Goal: Information Seeking & Learning: Learn about a topic

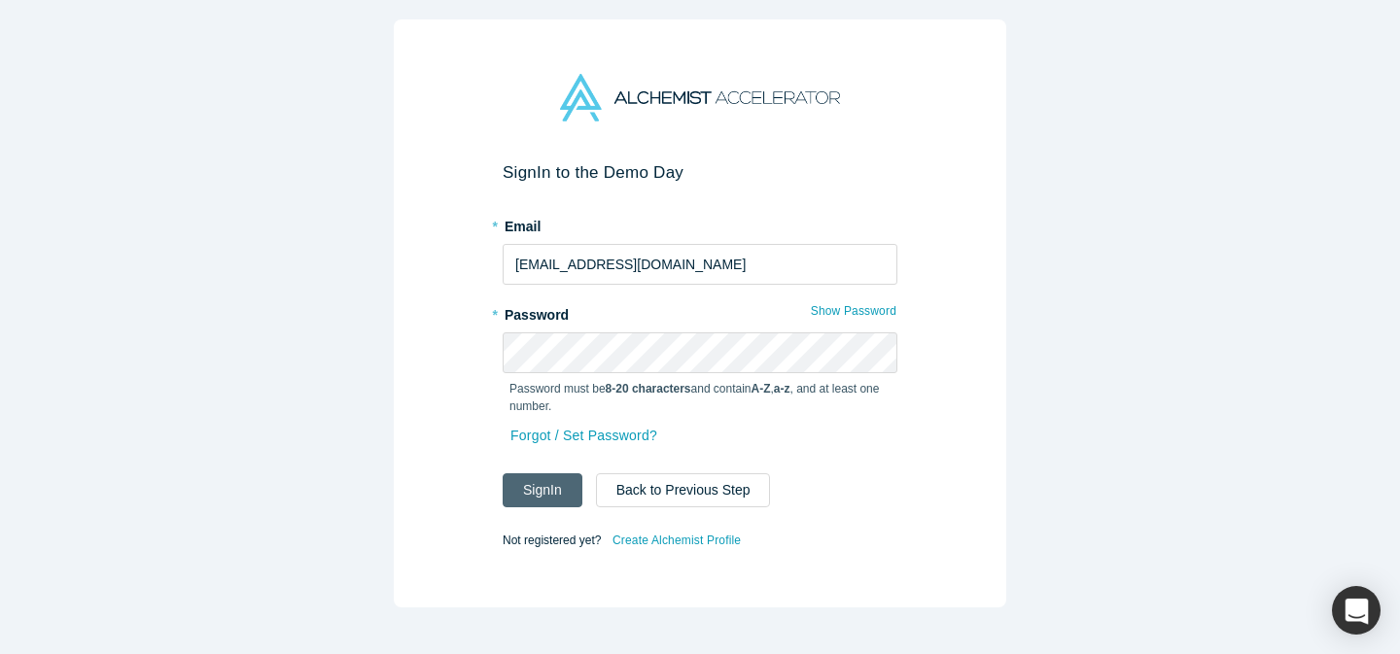
click at [535, 496] on button "Sign In" at bounding box center [542, 490] width 80 height 34
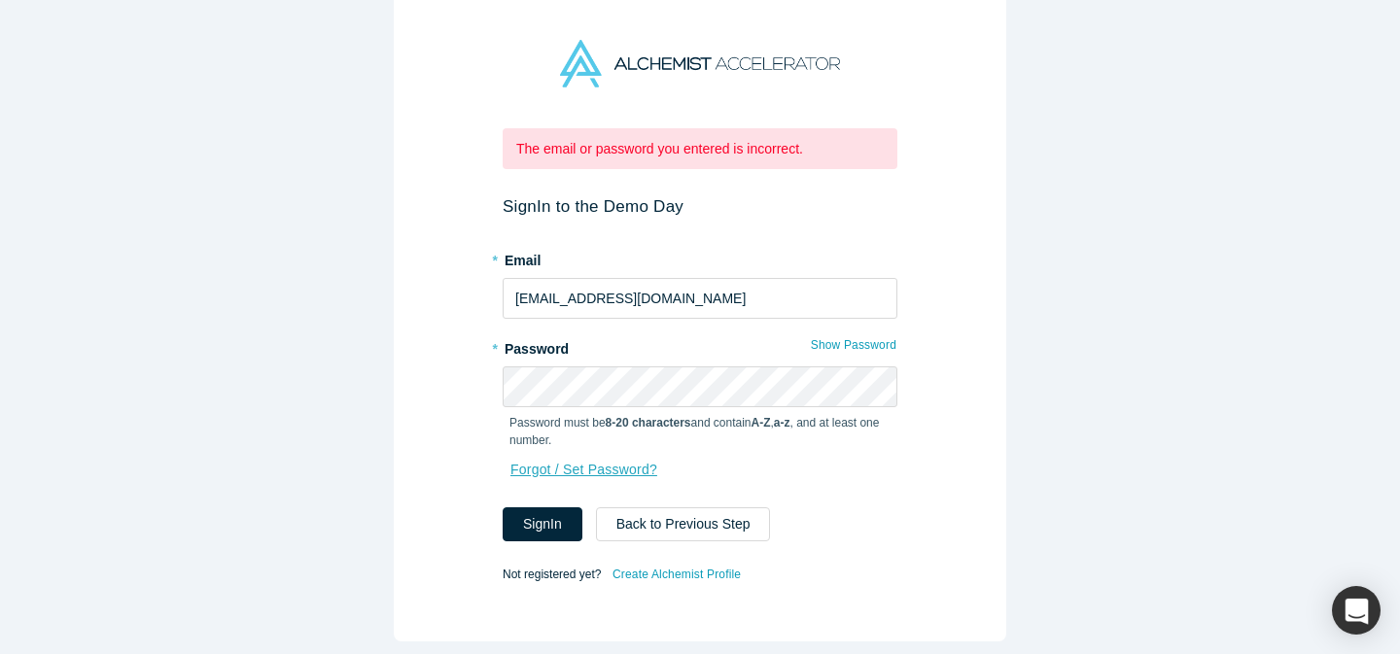
click at [573, 467] on link "Forgot / Set Password?" at bounding box center [583, 470] width 149 height 34
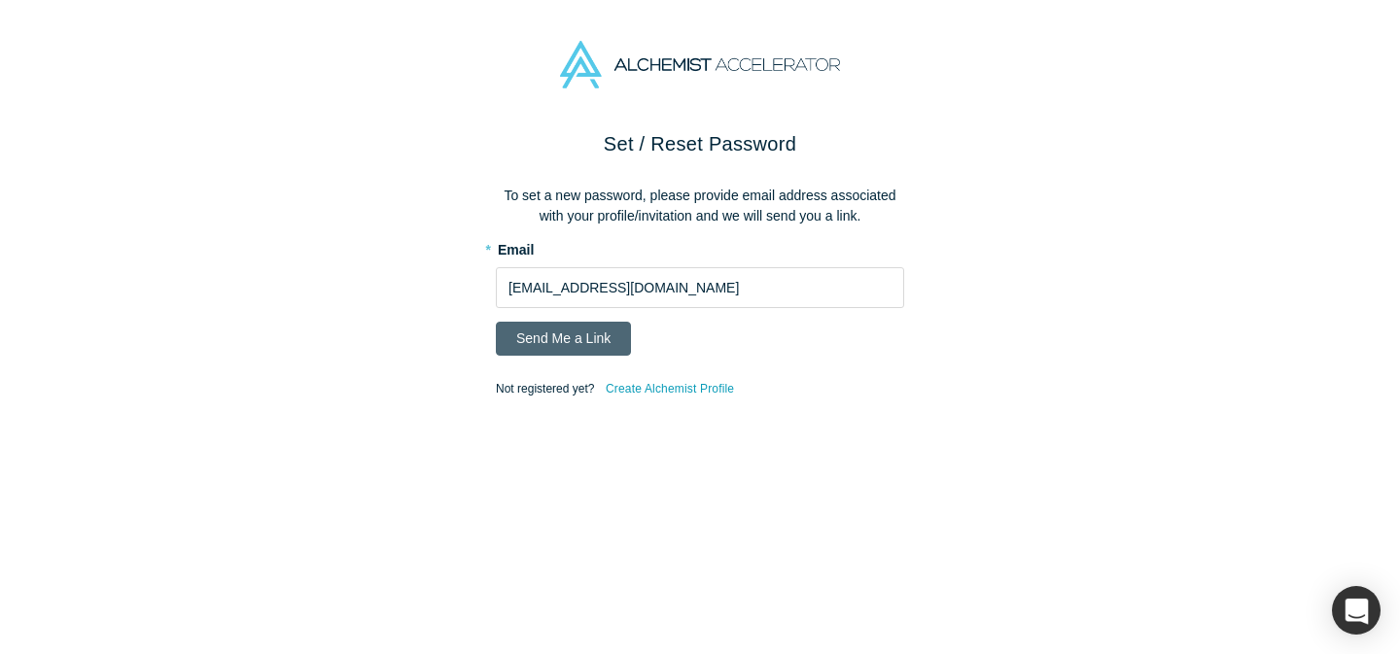
click at [553, 333] on button "Send Me a Link" at bounding box center [563, 339] width 135 height 34
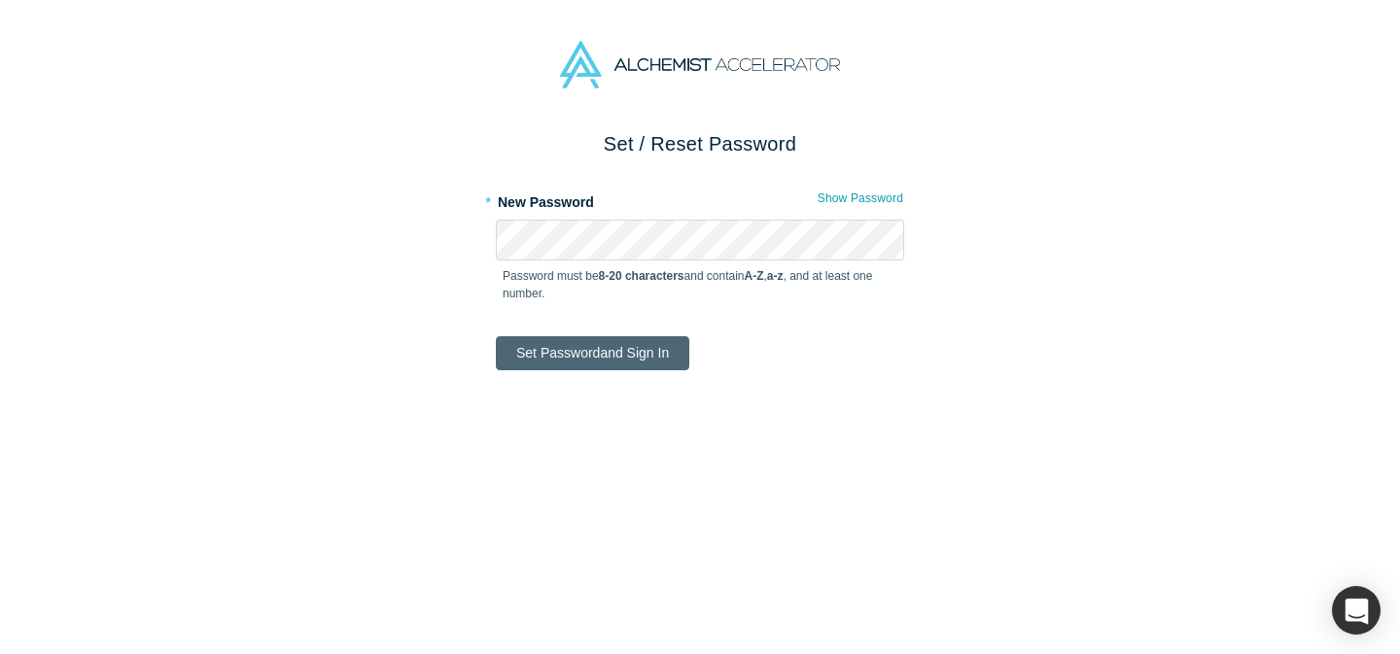
click at [625, 363] on button "Set Password and Sign In" at bounding box center [592, 353] width 193 height 34
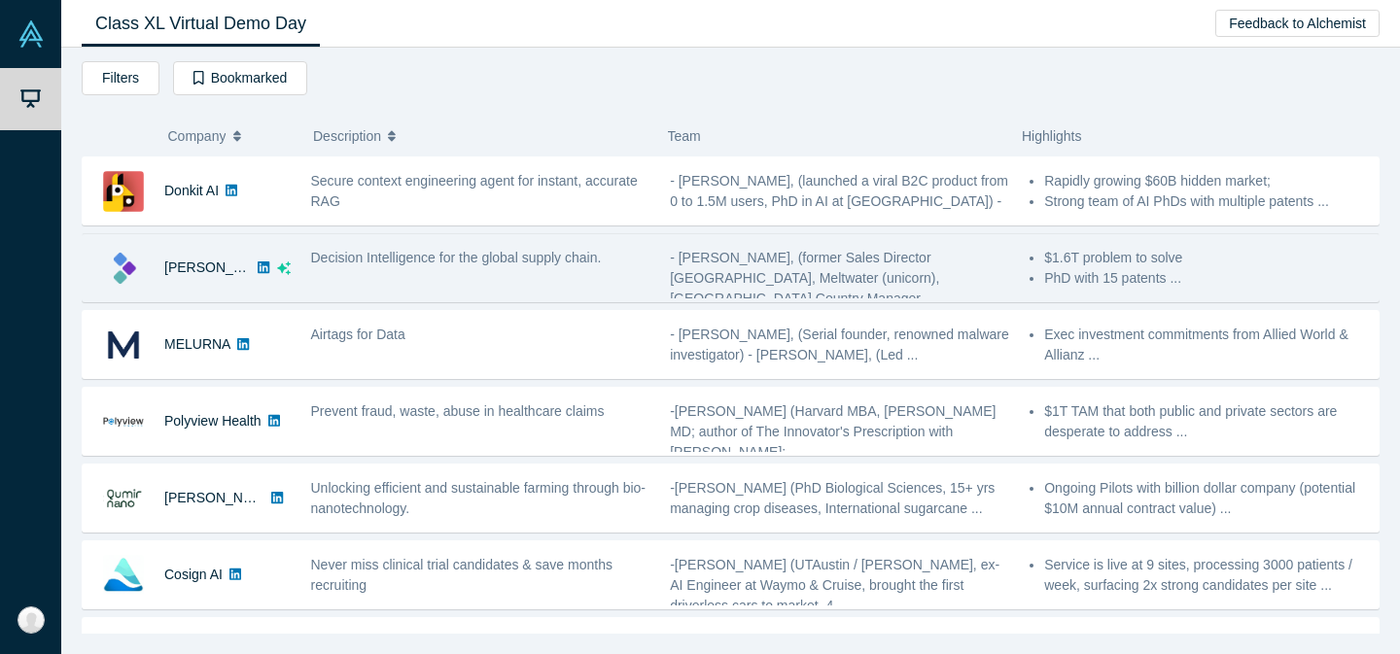
click at [503, 265] on div "Decision Intelligence for the global supply chain." at bounding box center [480, 258] width 339 height 20
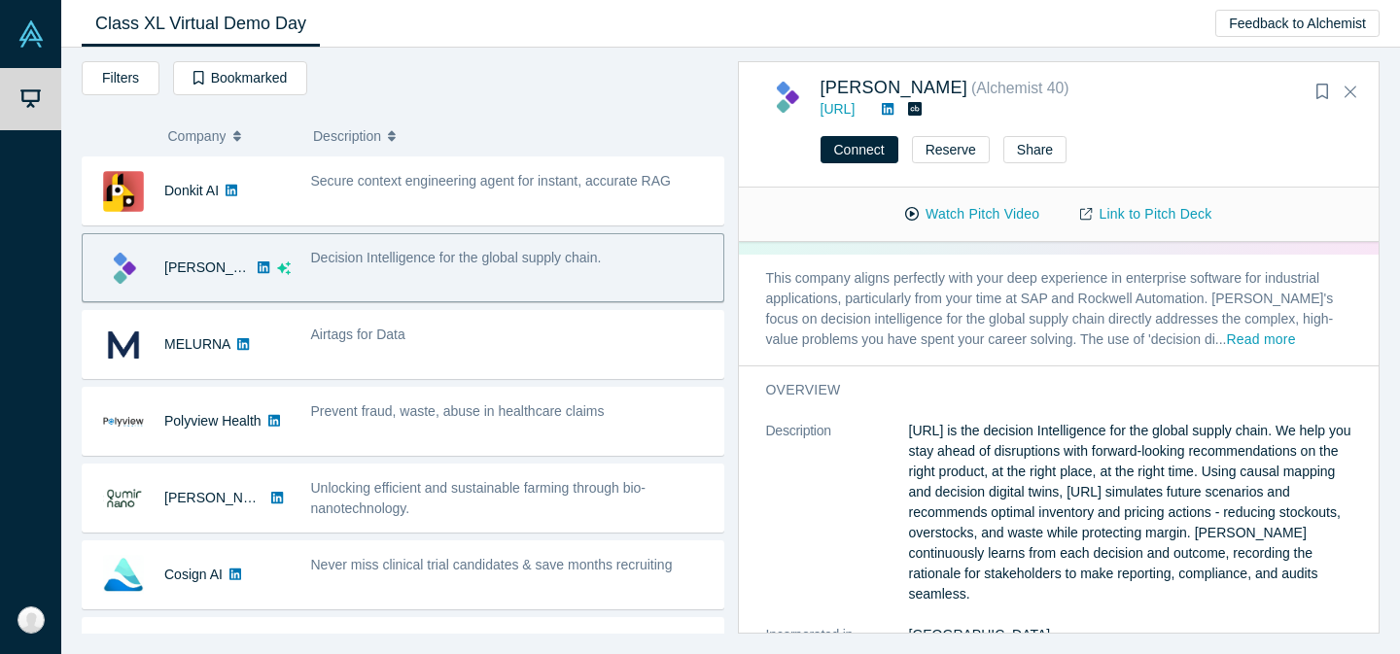
scroll to position [47, 0]
click at [1227, 339] on button "Read more" at bounding box center [1261, 342] width 69 height 22
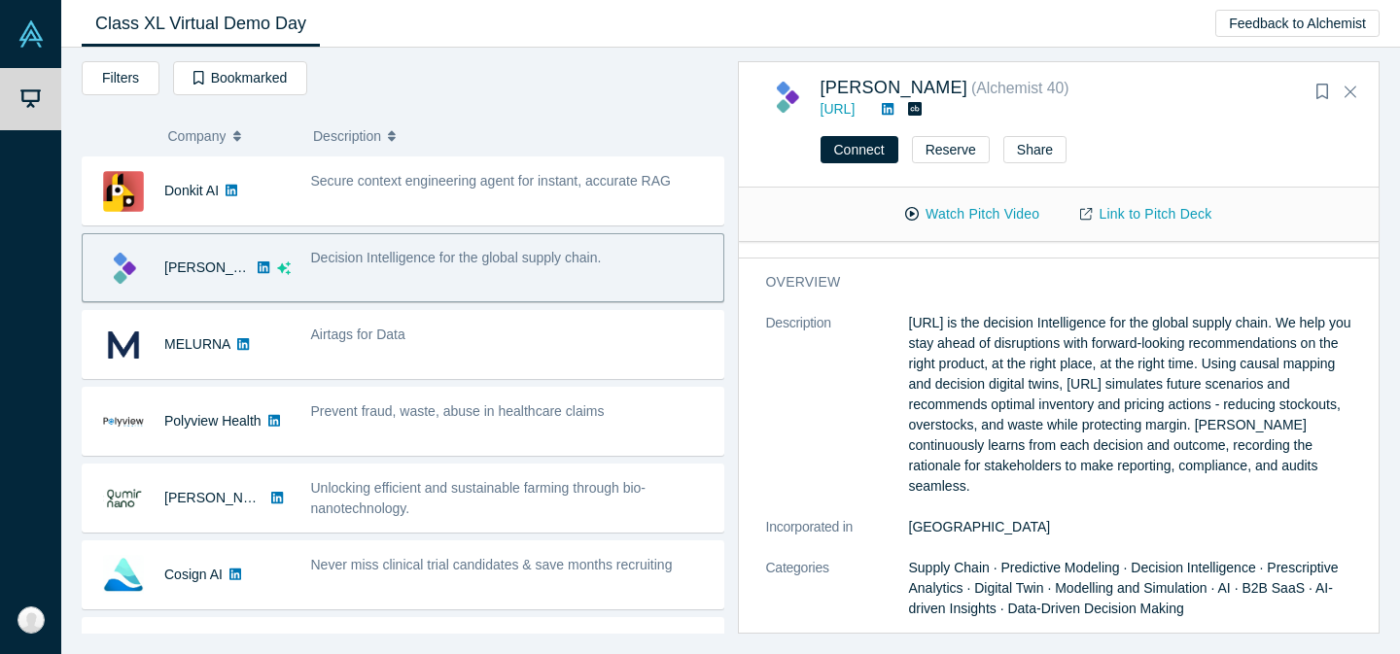
scroll to position [249, 0]
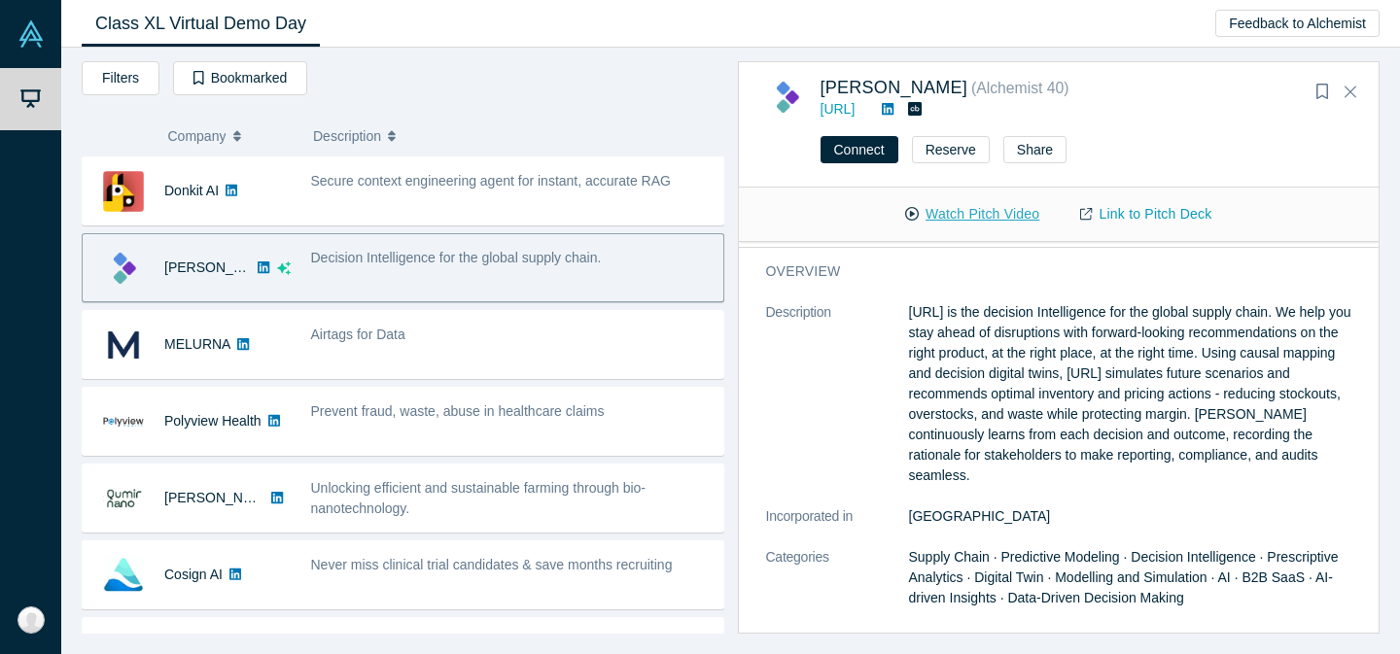
click at [1002, 216] on button "Watch Pitch Video" at bounding box center [971, 214] width 175 height 34
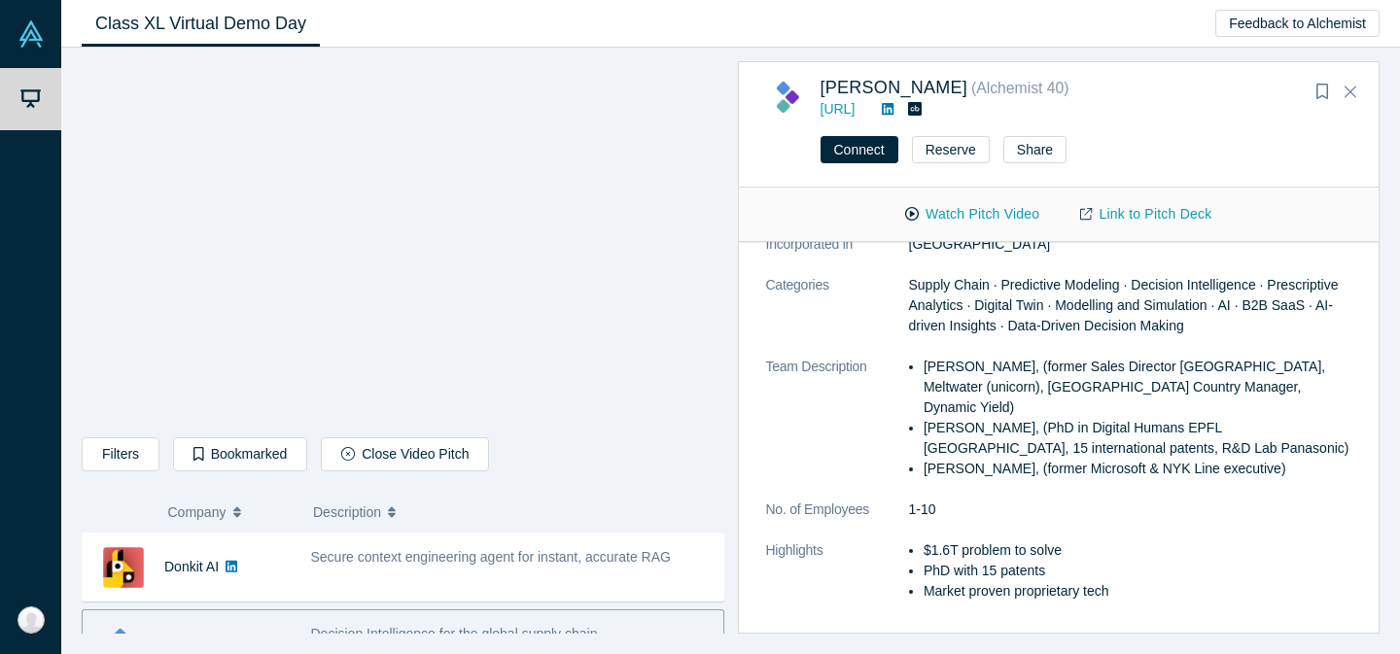
scroll to position [524, 0]
click at [855, 115] on link "[URL]" at bounding box center [837, 109] width 35 height 16
click at [1351, 94] on icon "Close" at bounding box center [1350, 91] width 12 height 17
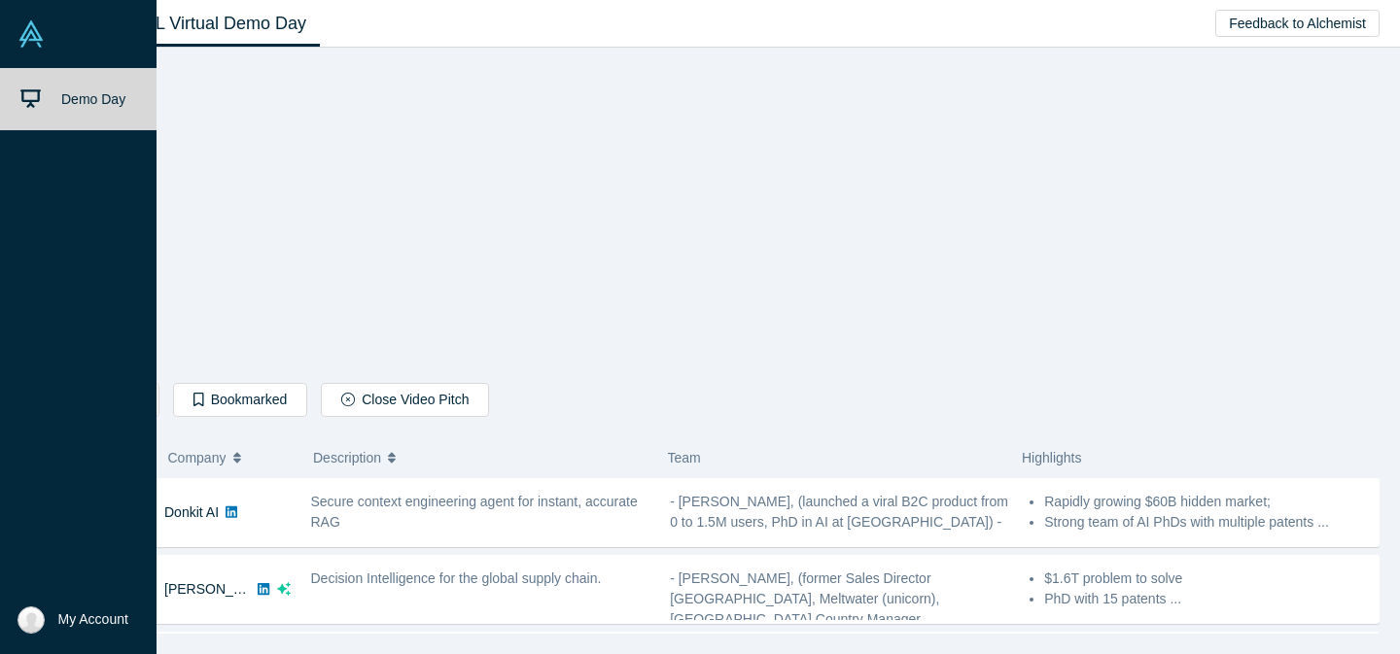
click at [44, 83] on link "Demo Day" at bounding box center [78, 99] width 156 height 62
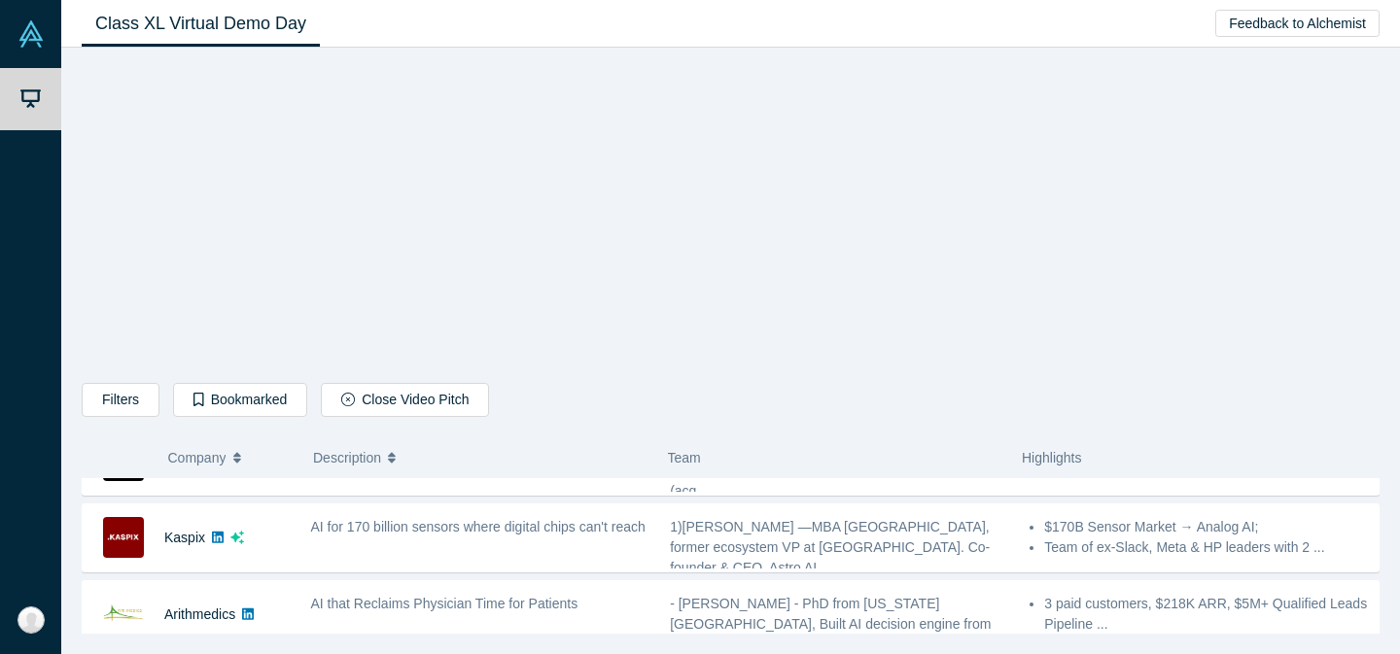
scroll to position [590, 0]
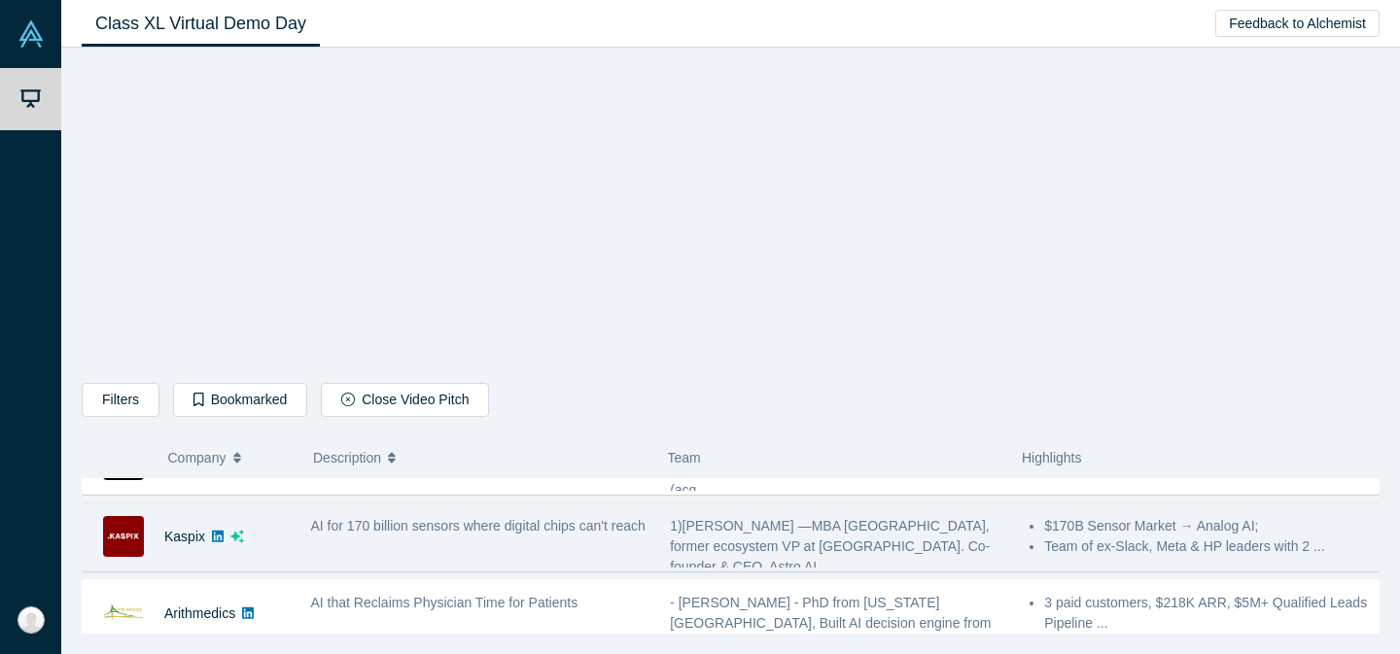
click at [475, 544] on div "AI for 170 billion sensors where digital chips can't reach" at bounding box center [480, 536] width 360 height 61
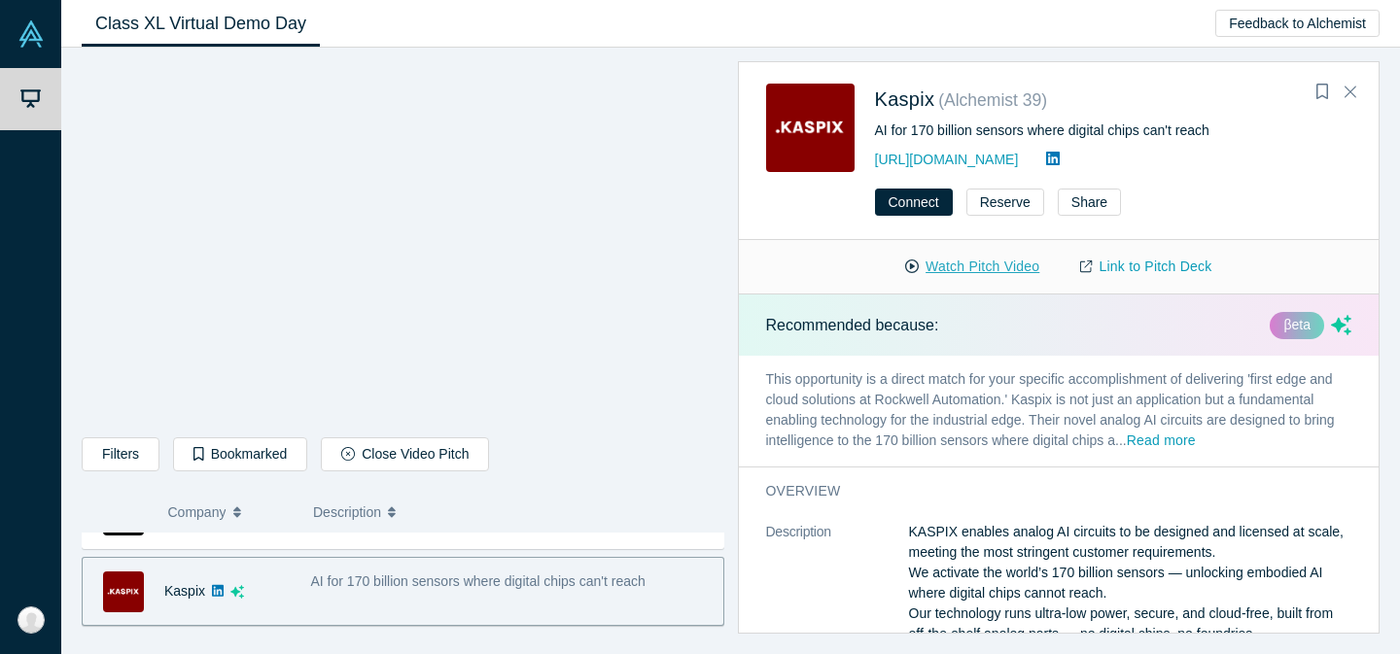
click at [953, 275] on button "Watch Pitch Video" at bounding box center [971, 267] width 175 height 34
click at [1170, 441] on button "Read more" at bounding box center [1160, 442] width 69 height 22
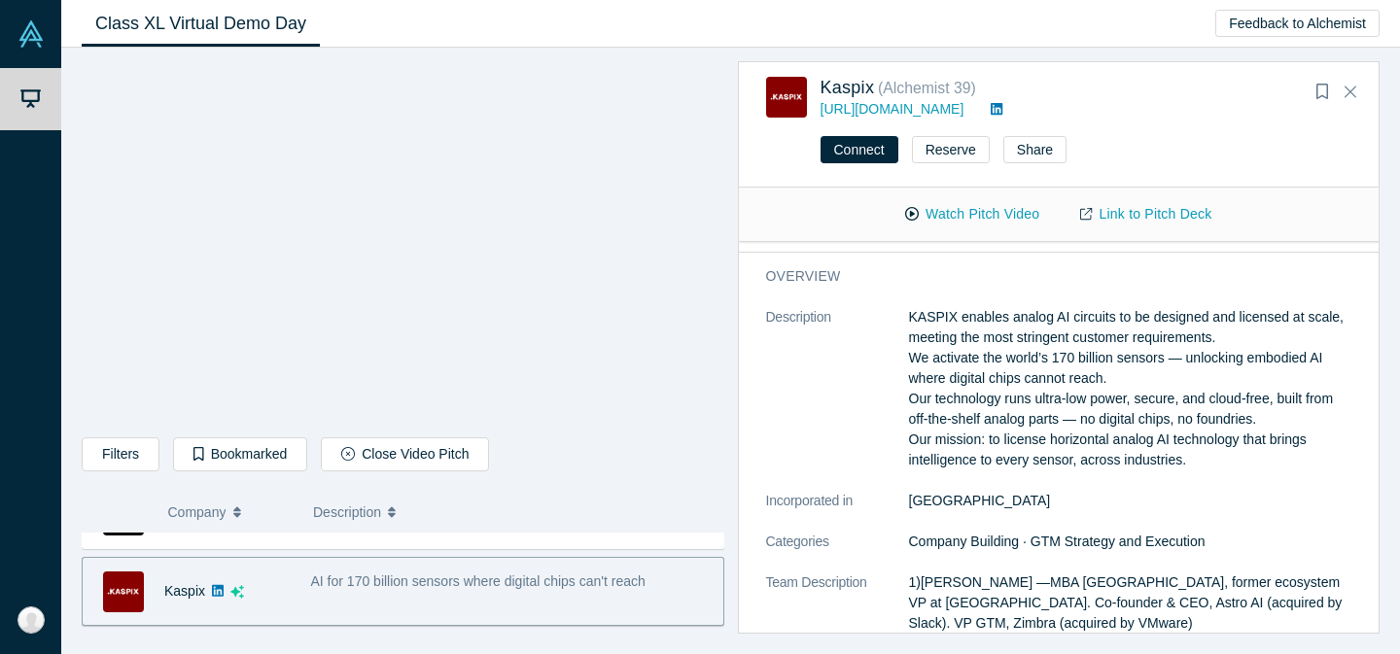
scroll to position [0, 0]
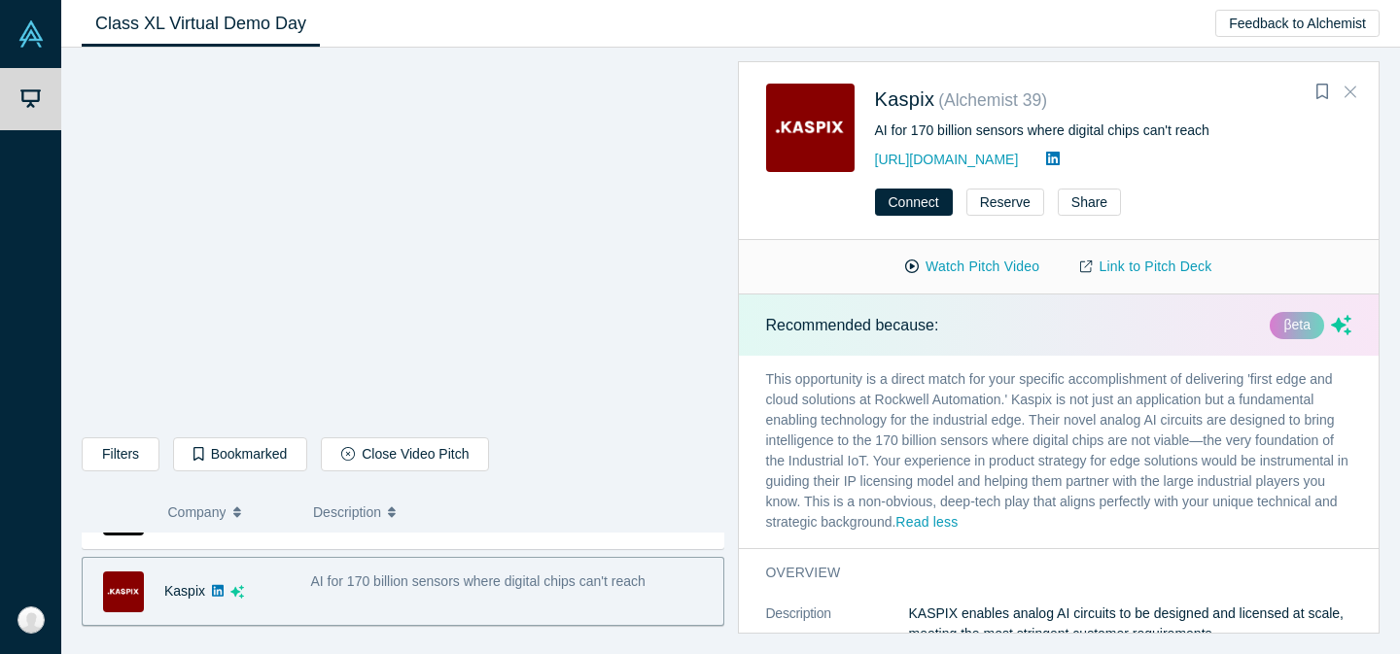
click at [1351, 92] on icon "Close" at bounding box center [1350, 93] width 12 height 12
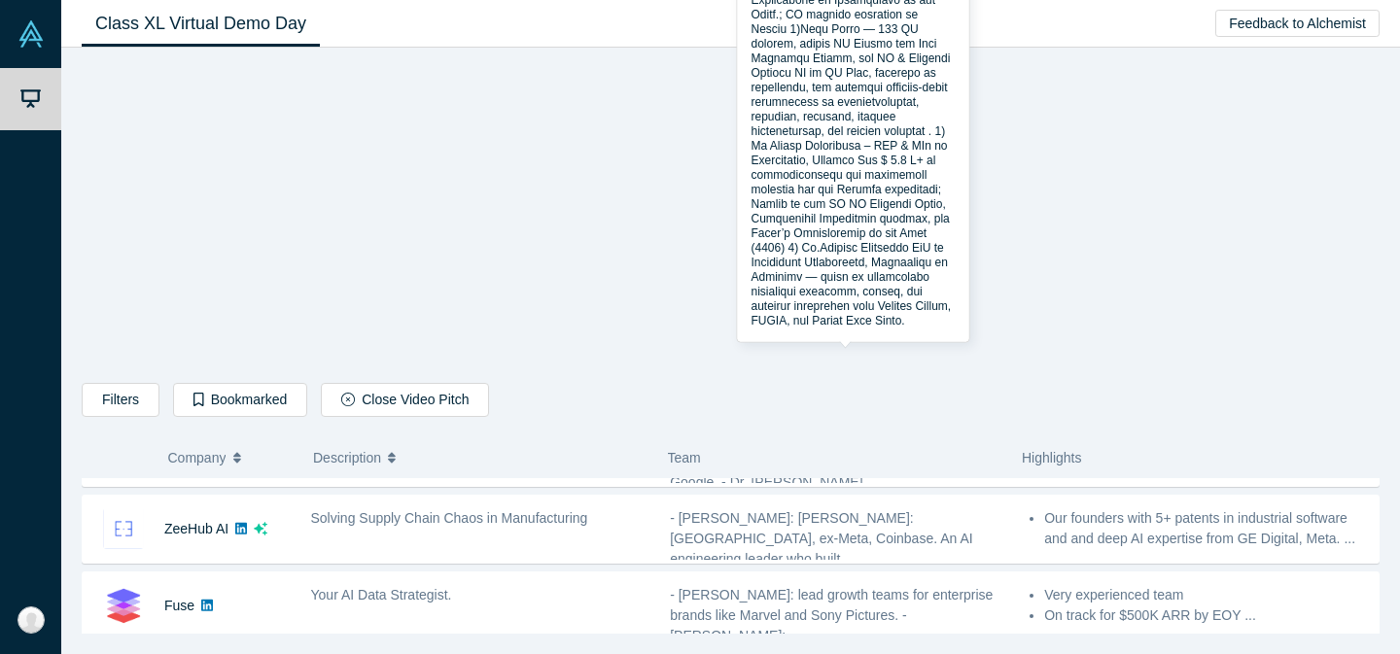
scroll to position [757, 0]
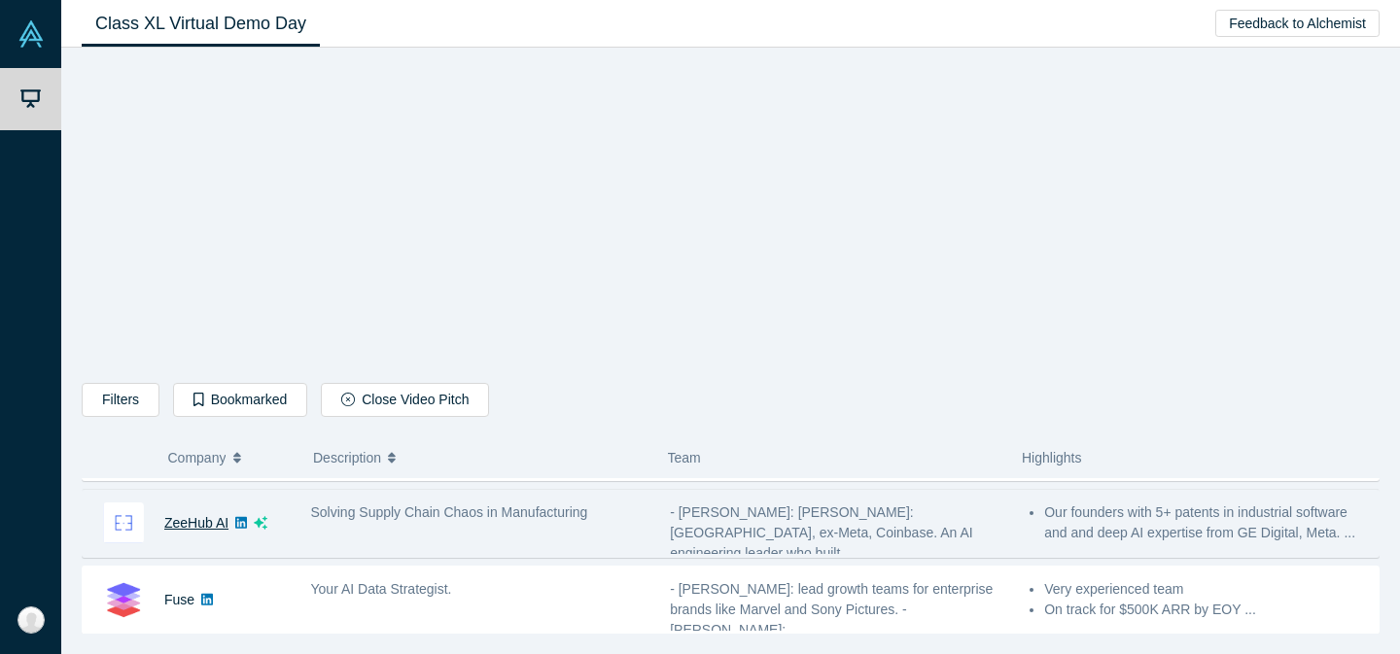
click at [199, 523] on link "ZeeHub AI" at bounding box center [196, 523] width 64 height 16
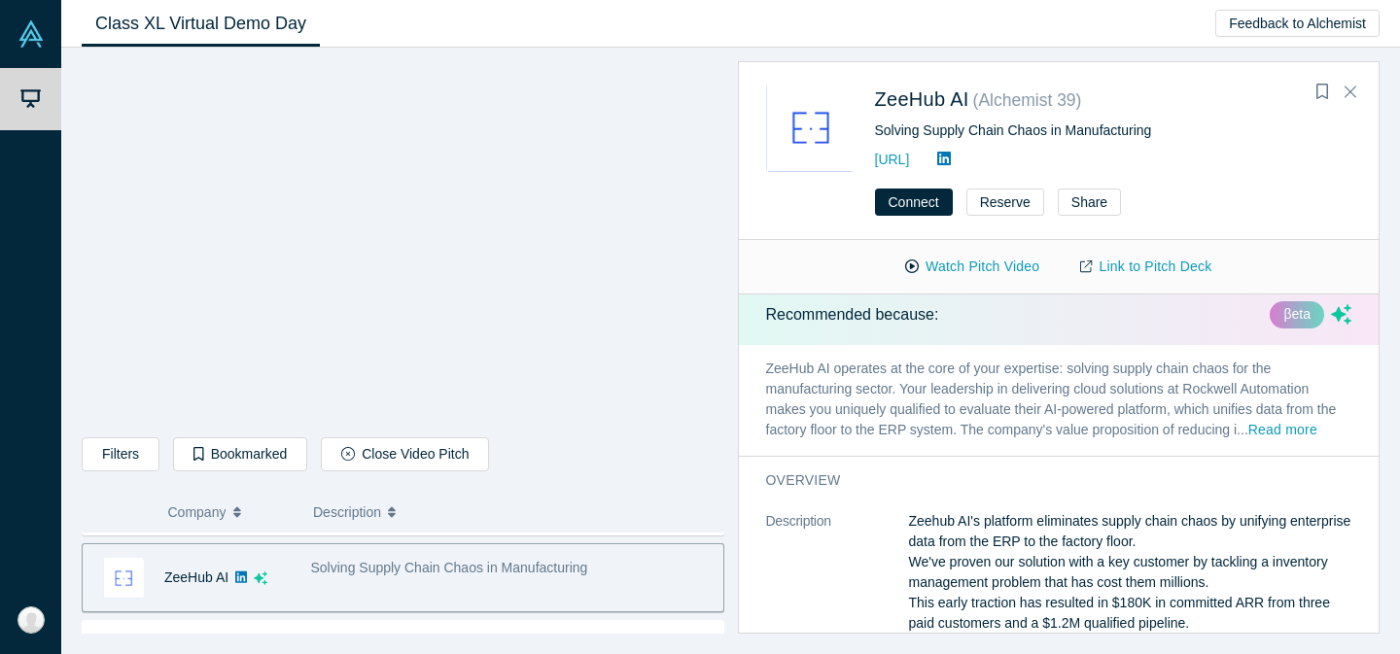
scroll to position [0, 0]
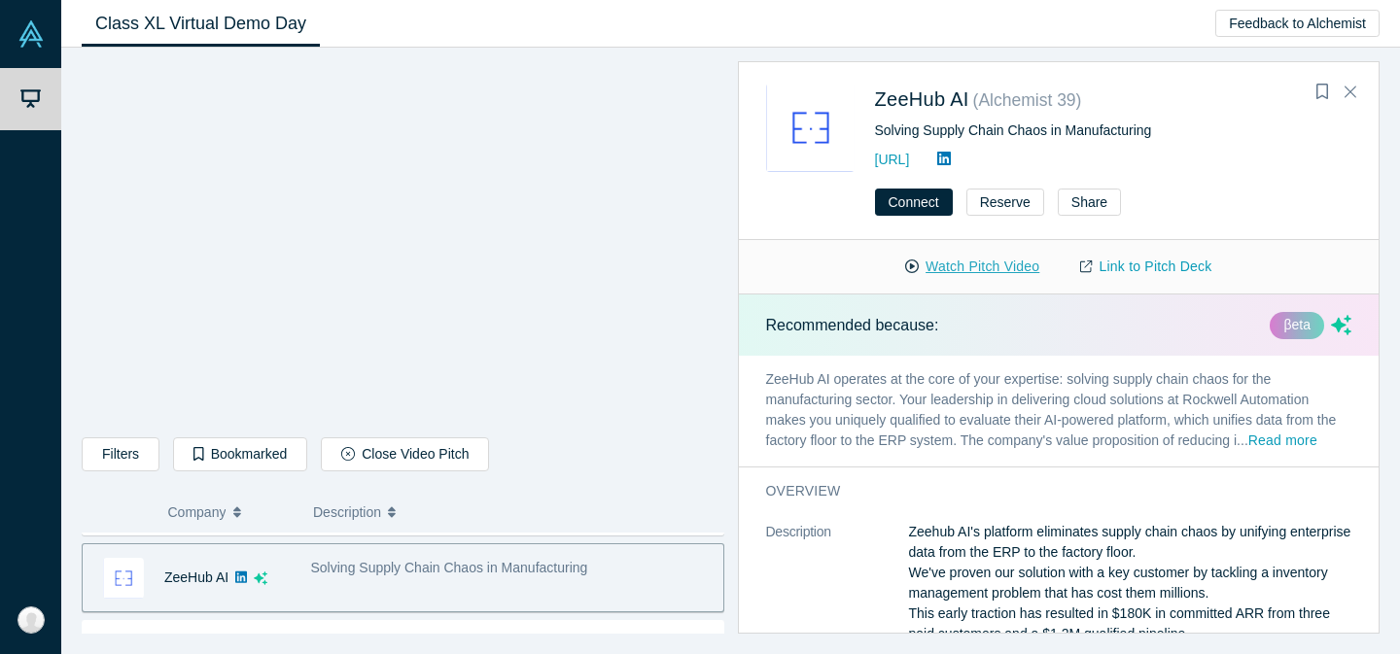
click at [953, 261] on button "Watch Pitch Video" at bounding box center [971, 267] width 175 height 34
click at [910, 158] on link "[URL]" at bounding box center [892, 160] width 35 height 16
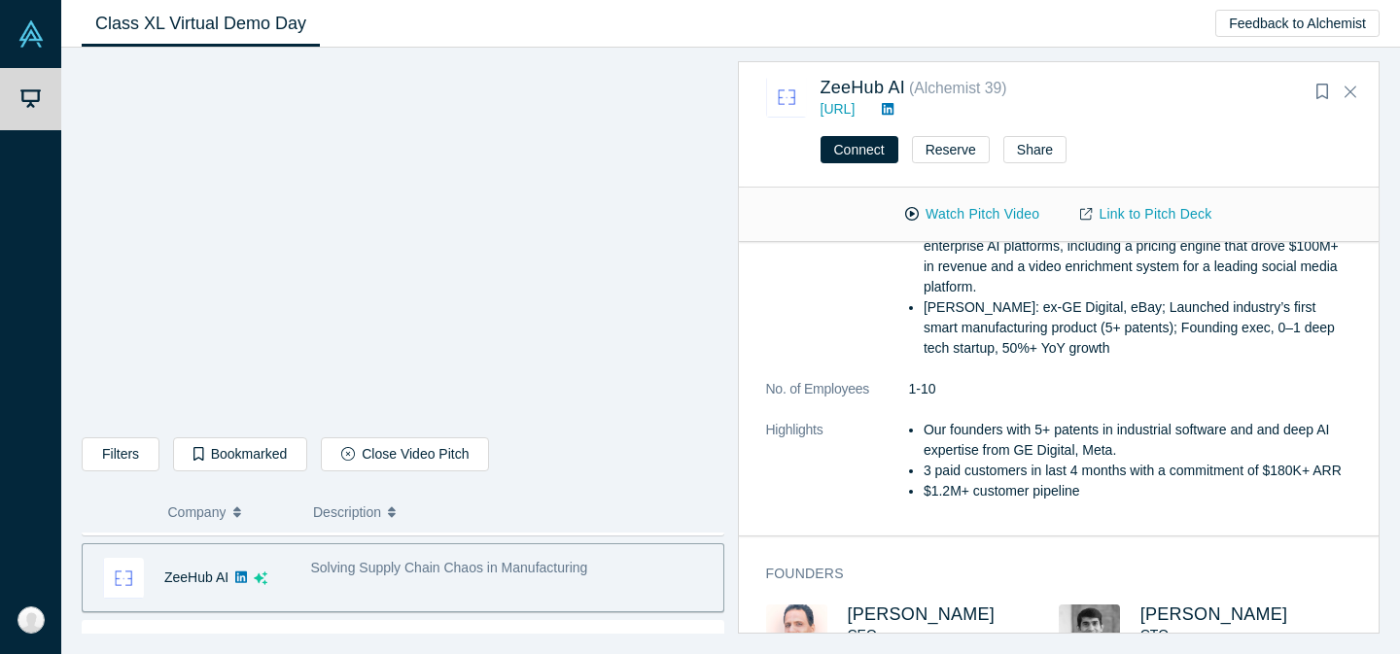
scroll to position [639, 0]
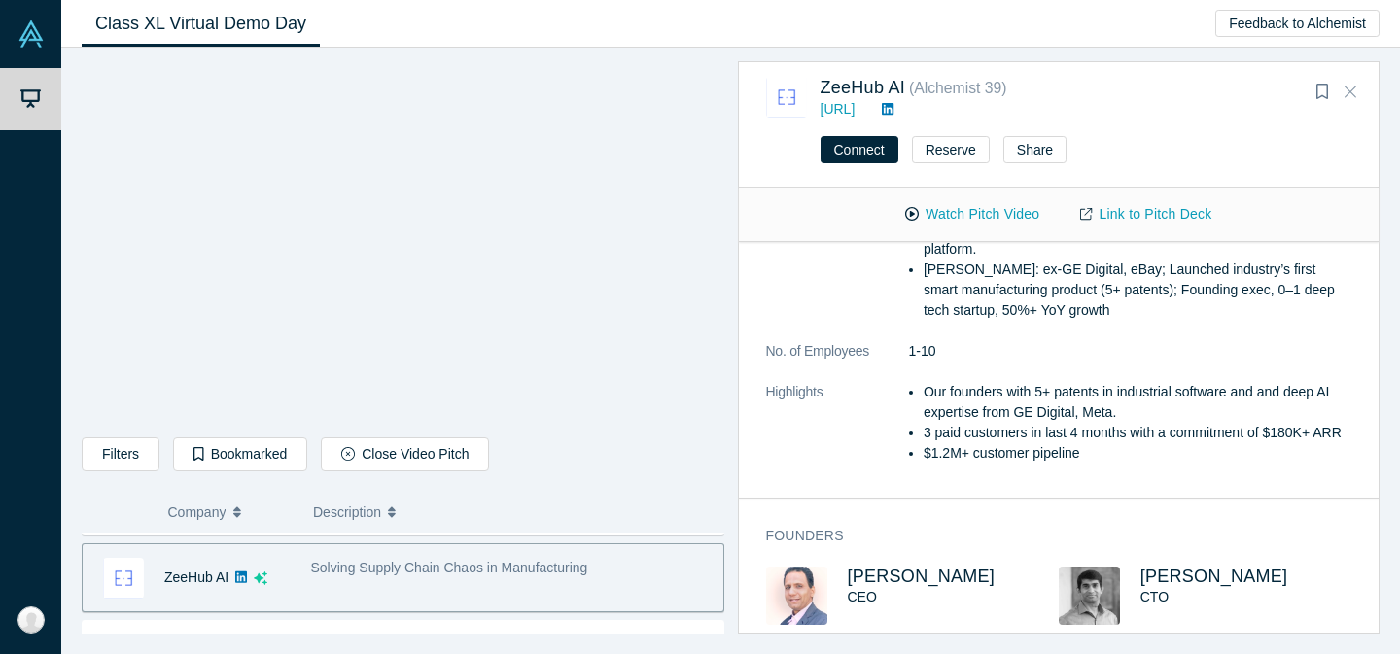
click at [1355, 94] on icon "Close" at bounding box center [1350, 91] width 12 height 17
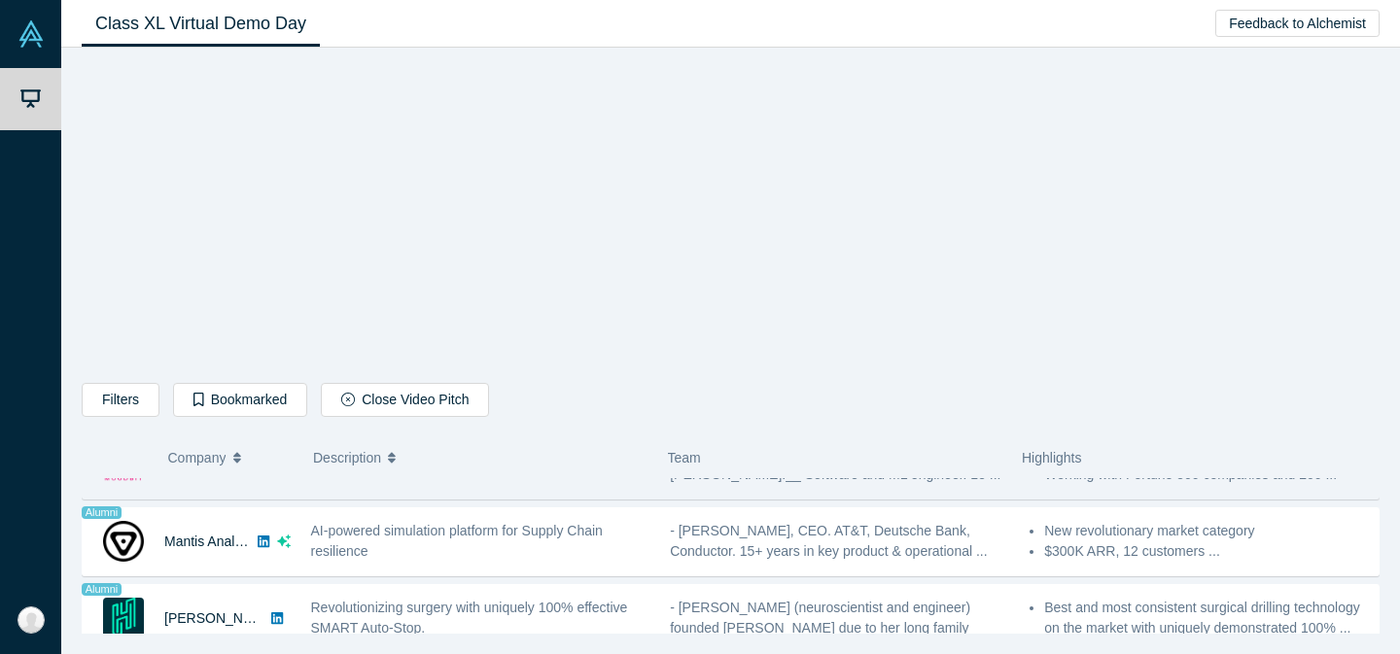
scroll to position [1585, 0]
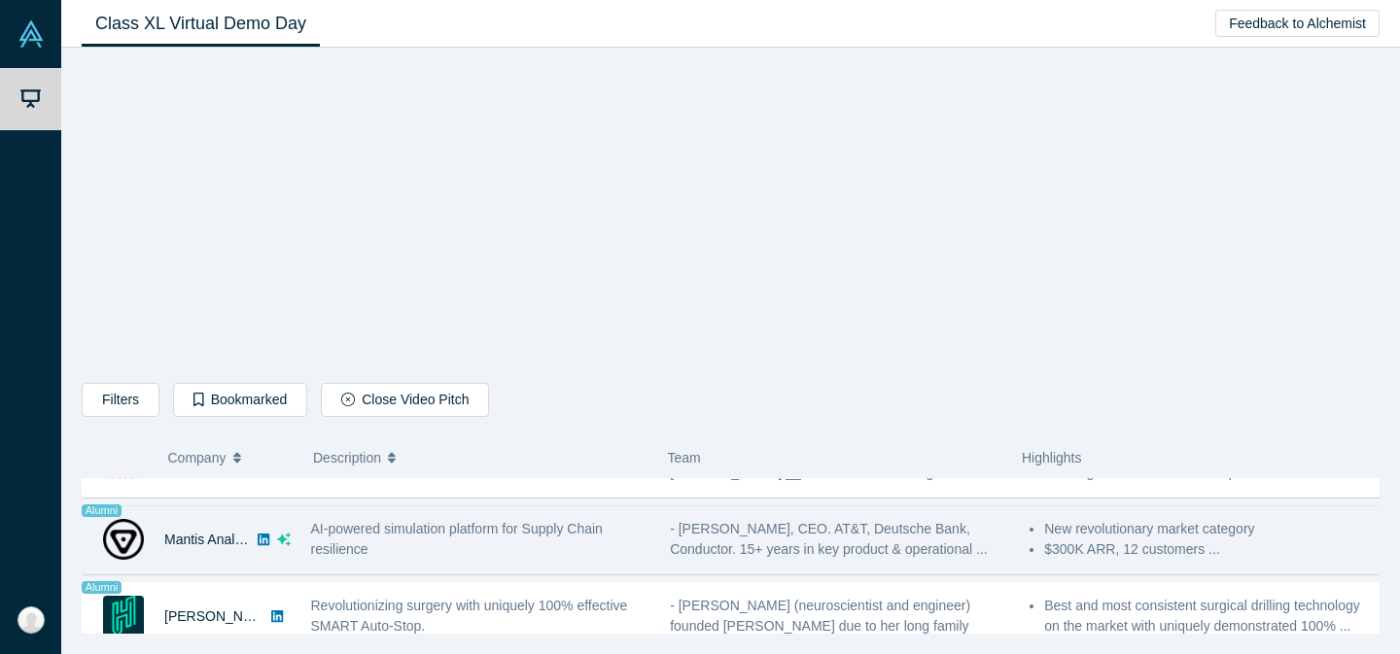
click at [422, 539] on div "AI-powered simulation platform for Supply Chain resilience" at bounding box center [480, 539] width 339 height 41
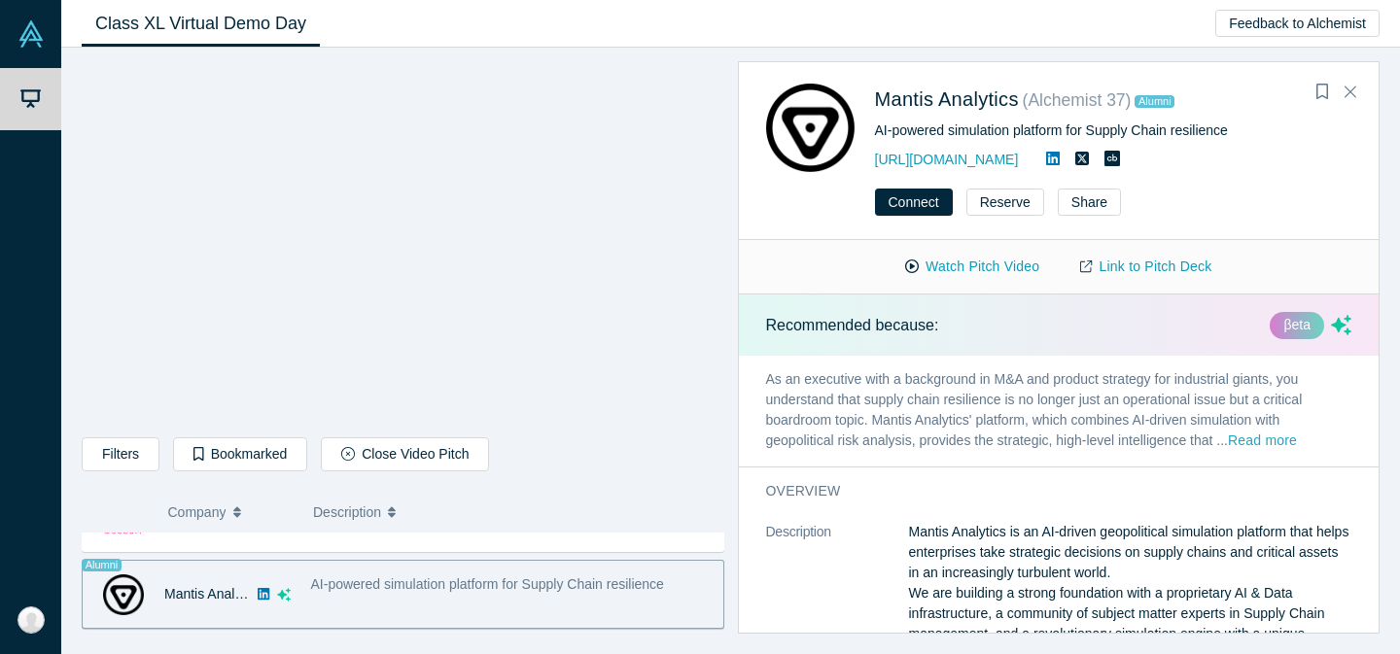
click at [1265, 438] on button "Read more" at bounding box center [1262, 442] width 69 height 22
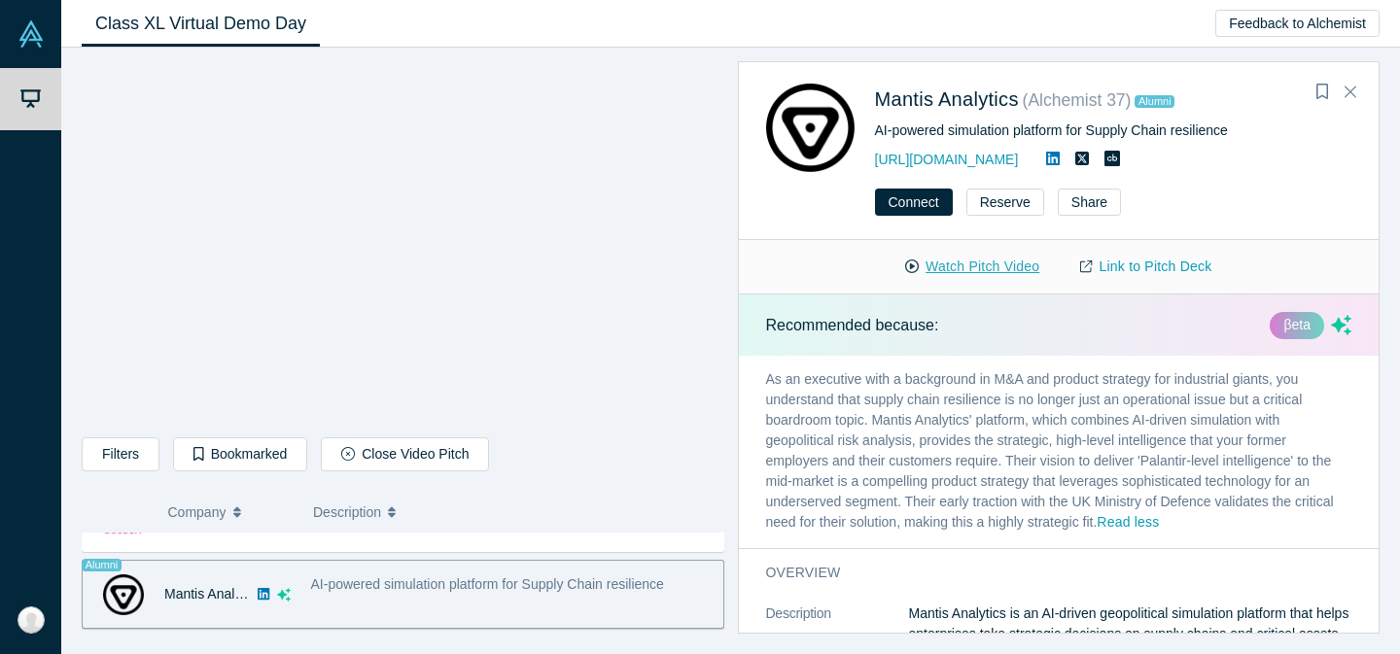
click at [1010, 263] on button "Watch Pitch Video" at bounding box center [971, 267] width 175 height 34
click at [1161, 264] on link "Link to Pitch Deck" at bounding box center [1145, 267] width 172 height 34
click at [1348, 92] on icon "Close" at bounding box center [1350, 91] width 12 height 17
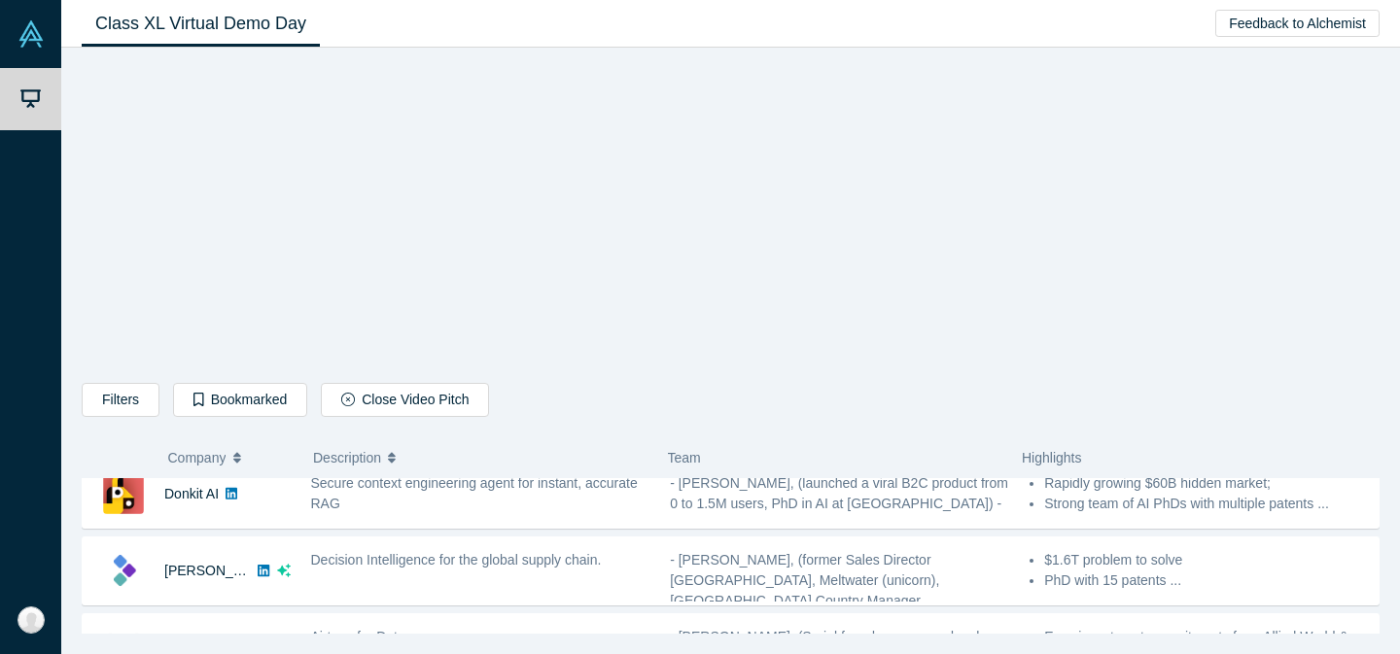
scroll to position [0, 0]
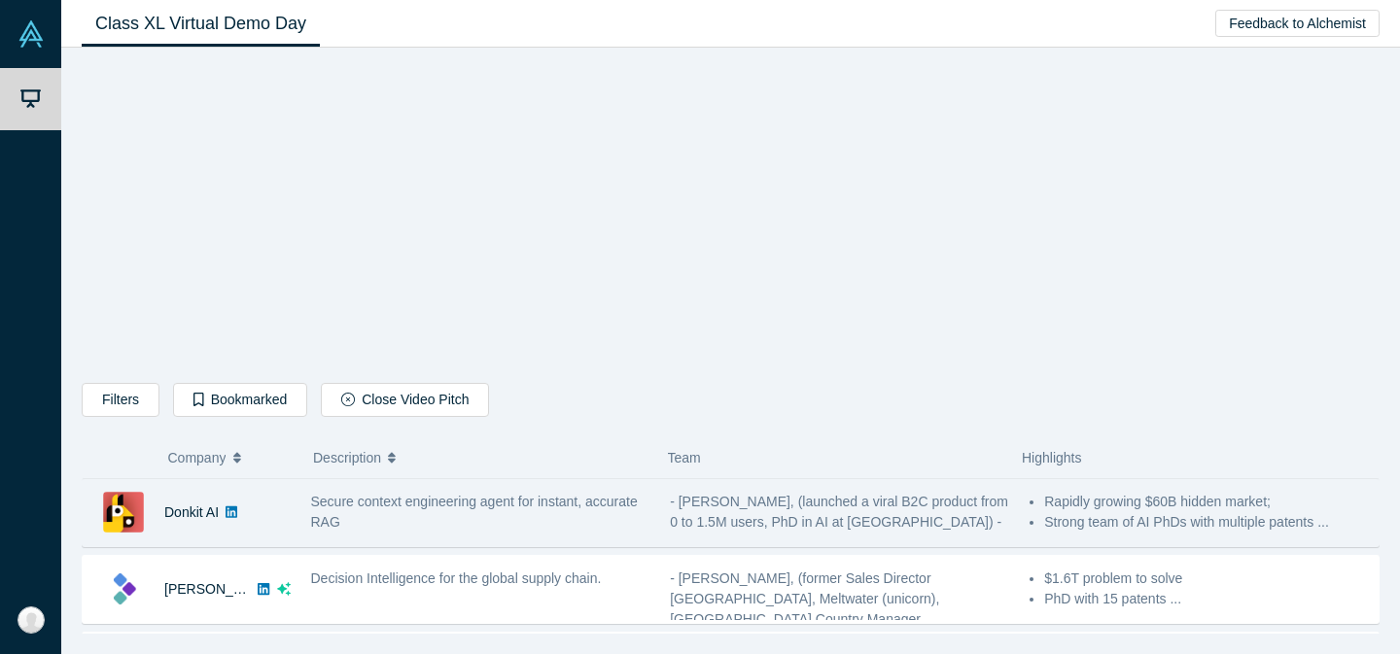
click at [552, 515] on div "Secure context engineering agent for instant, accurate RAG" at bounding box center [480, 512] width 339 height 41
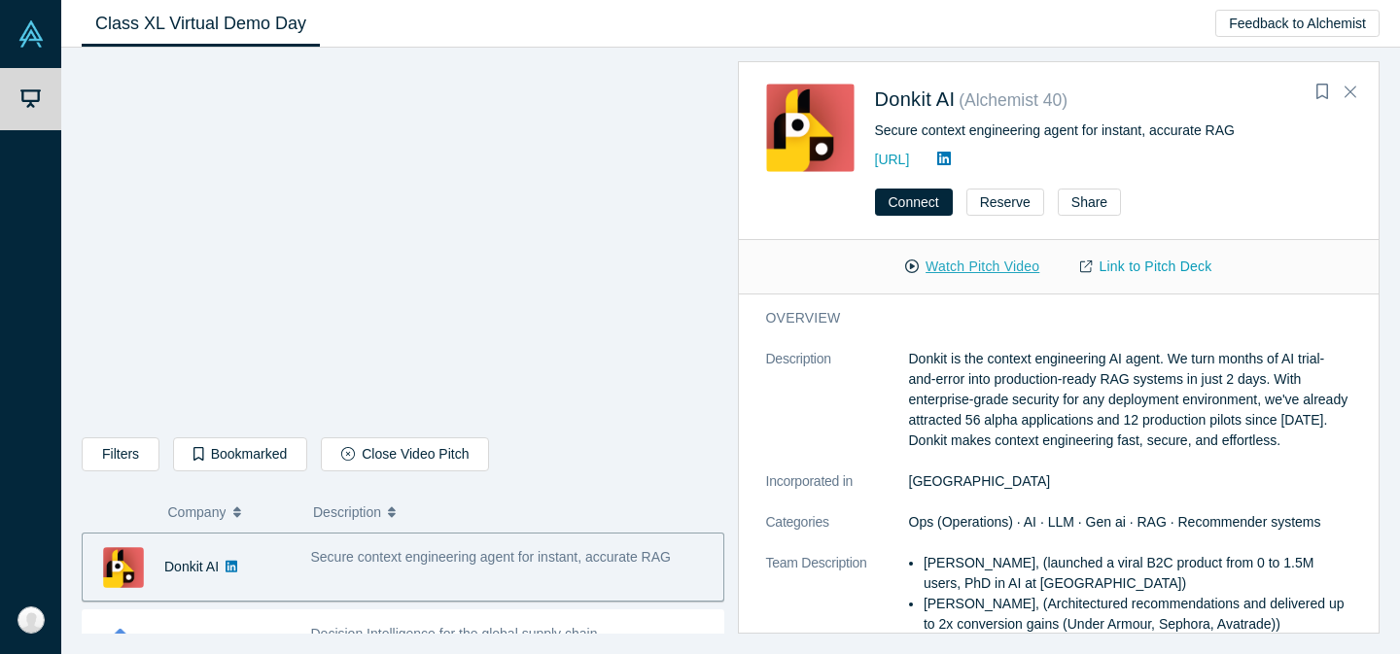
click at [964, 267] on button "Watch Pitch Video" at bounding box center [971, 267] width 175 height 34
click at [1351, 92] on icon "Close" at bounding box center [1350, 91] width 12 height 17
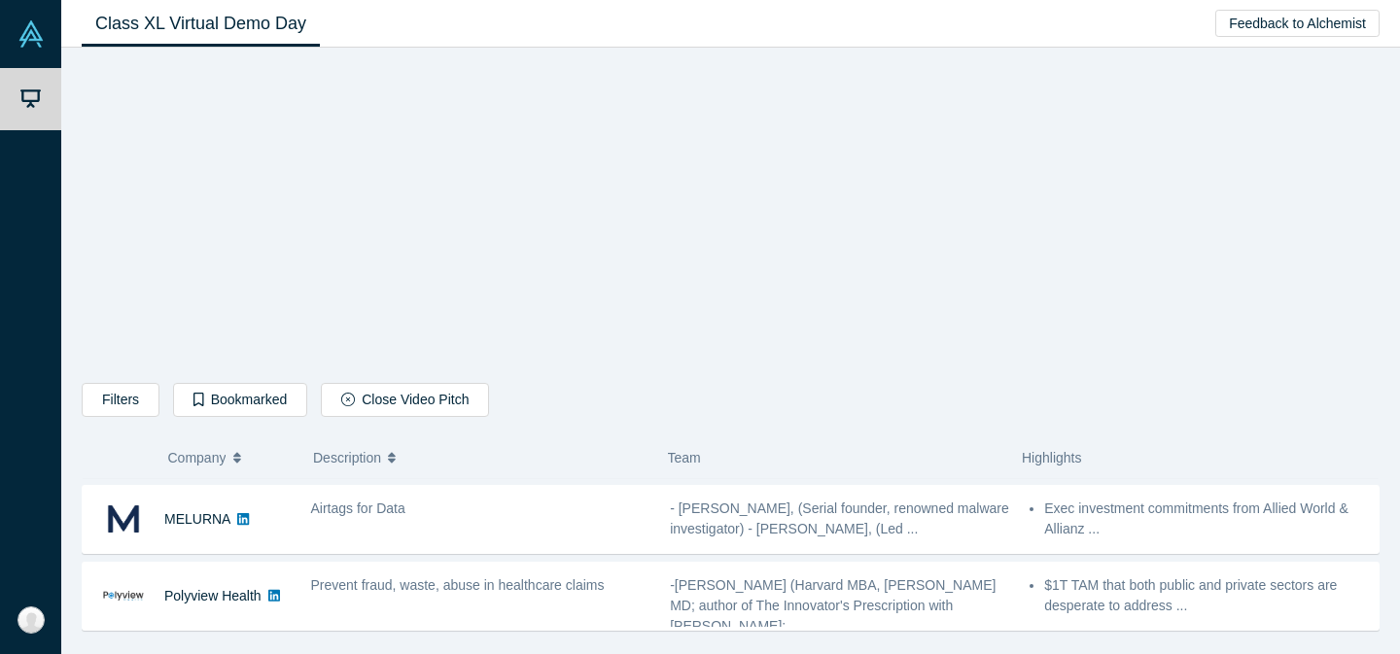
scroll to position [146, 0]
